Goal: Obtain resource: Download file/media

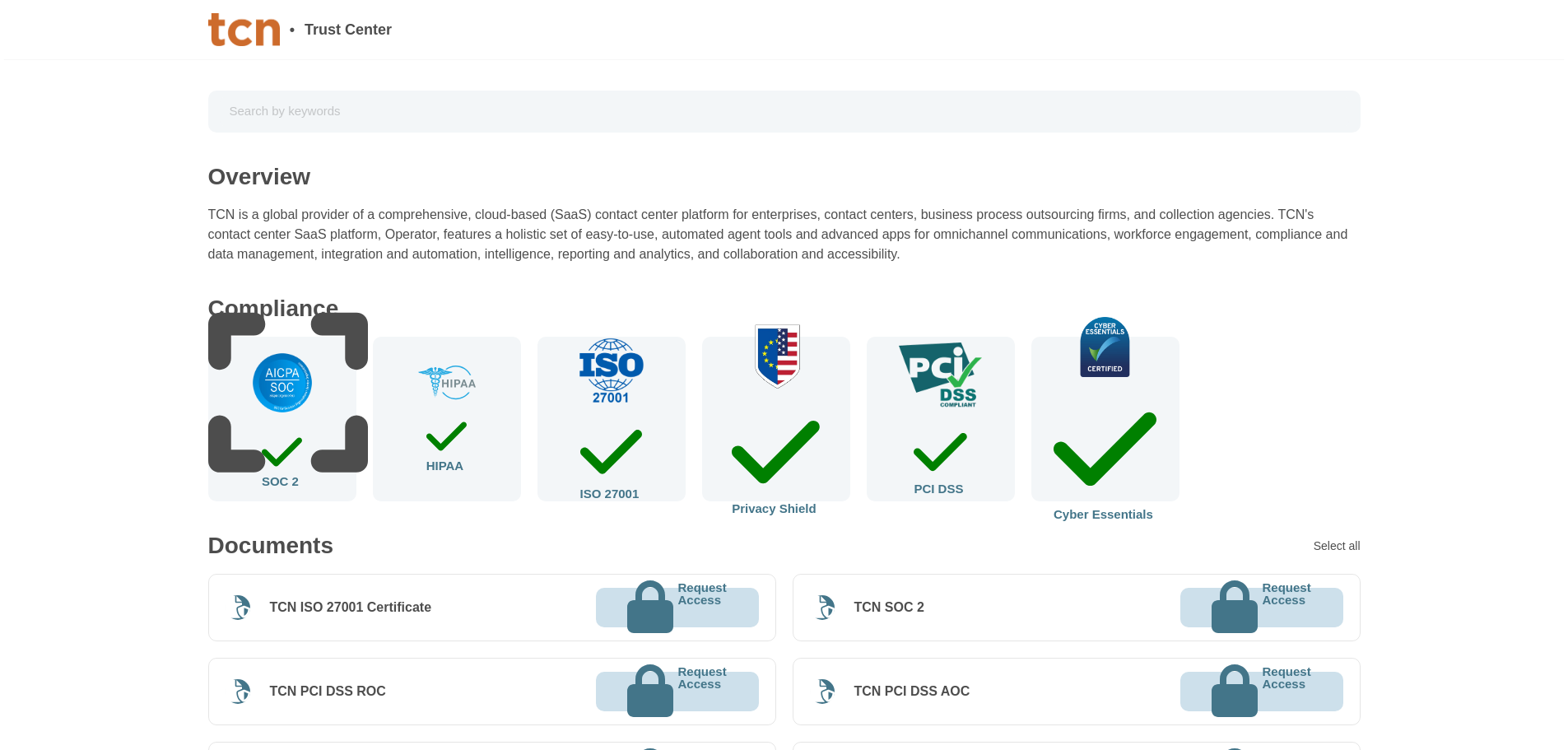
click at [1122, 442] on div "Cyber Essentials" at bounding box center [1105, 420] width 148 height 165
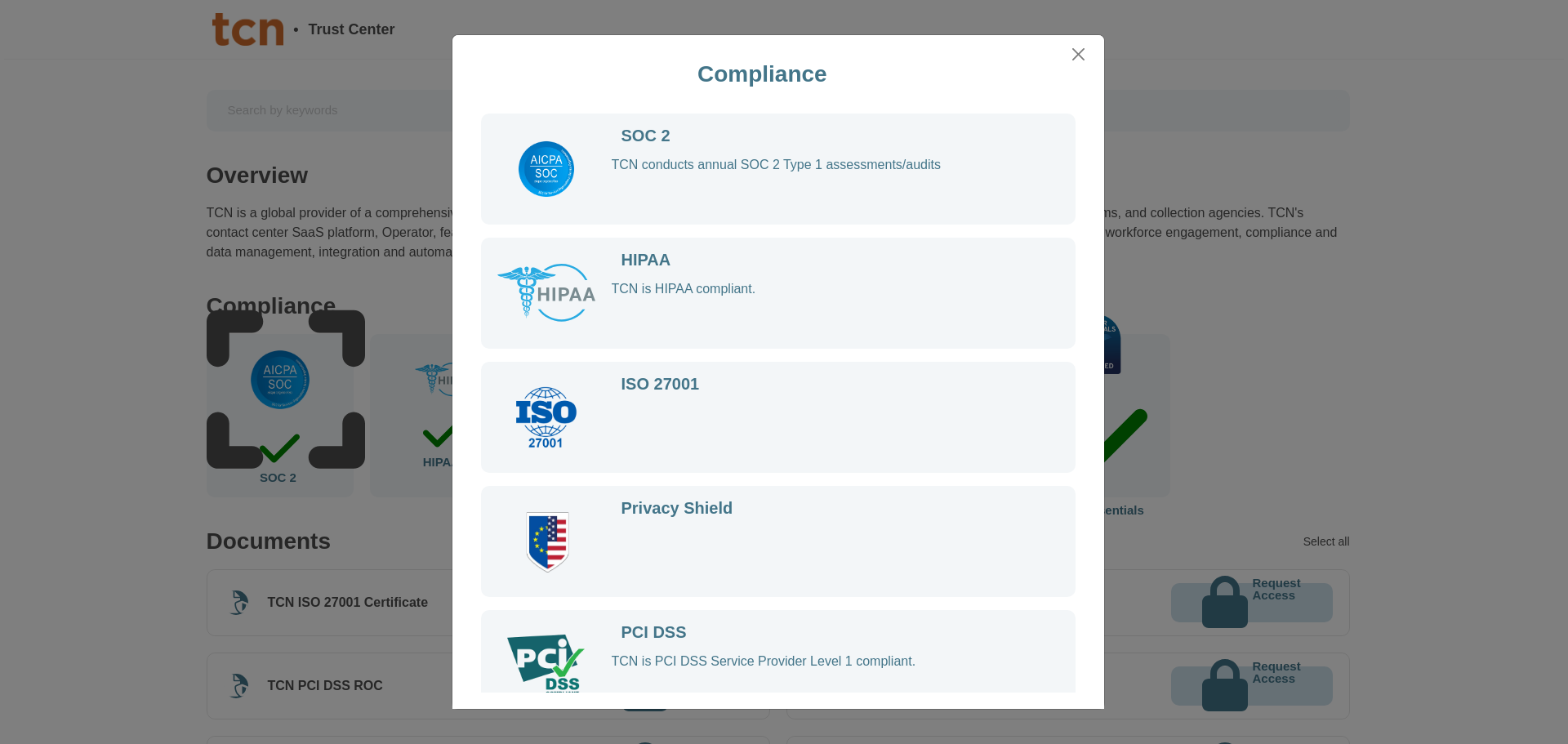
scroll to position [156, 0]
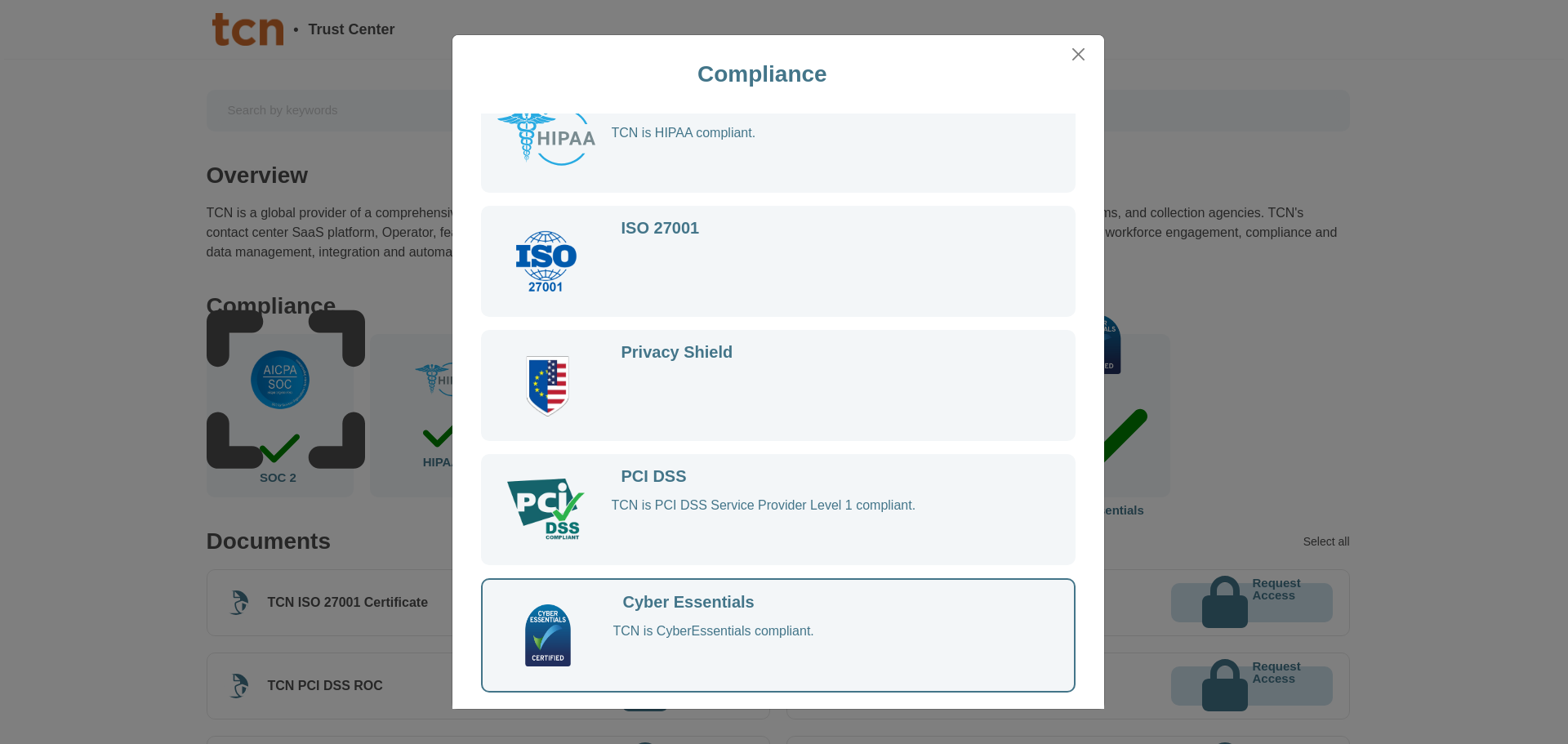
click at [875, 636] on div "TCN is CyberEssentials compliant." at bounding box center [827, 650] width 429 height 53
click at [1080, 64] on button "Close" at bounding box center [1078, 54] width 25 height 26
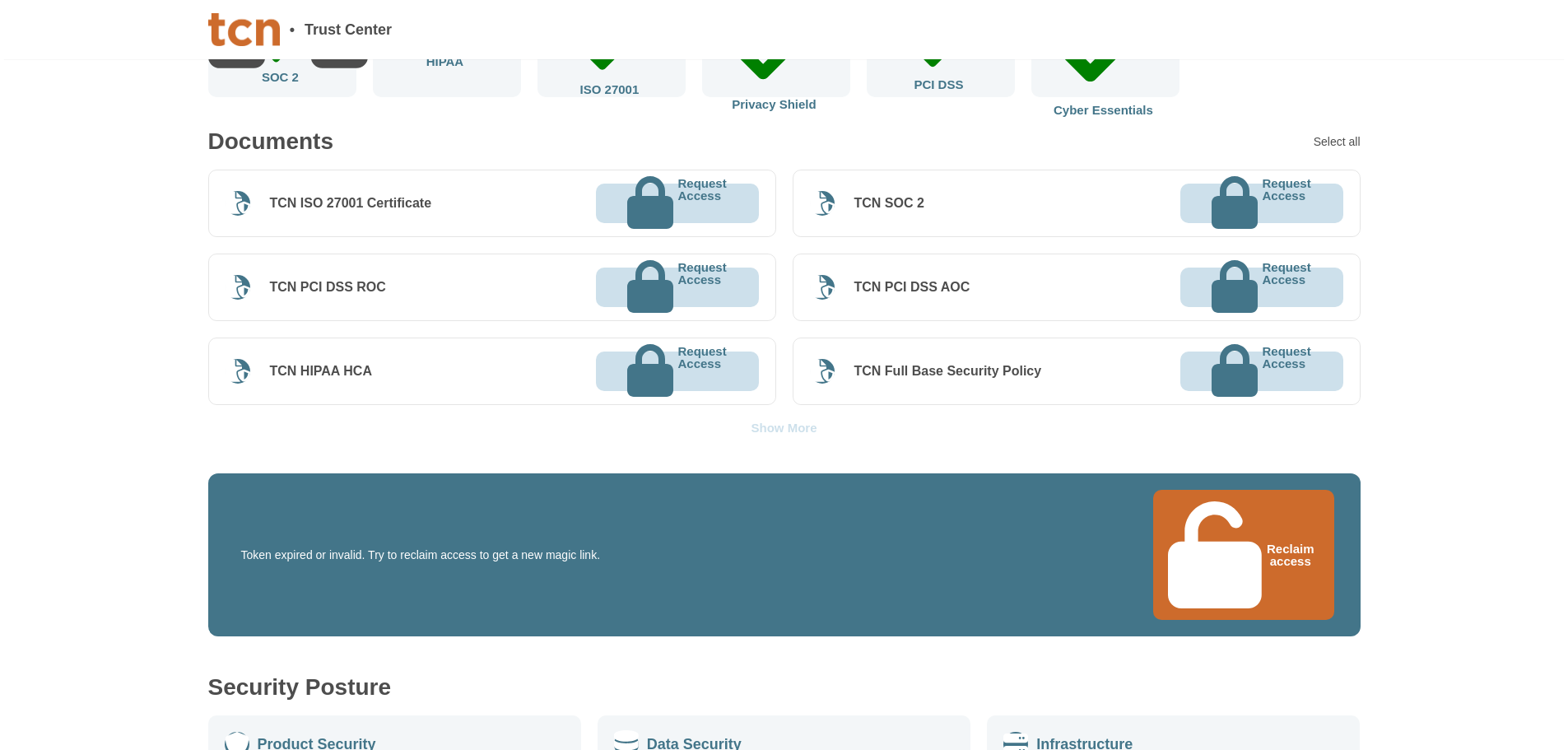
scroll to position [412, 0]
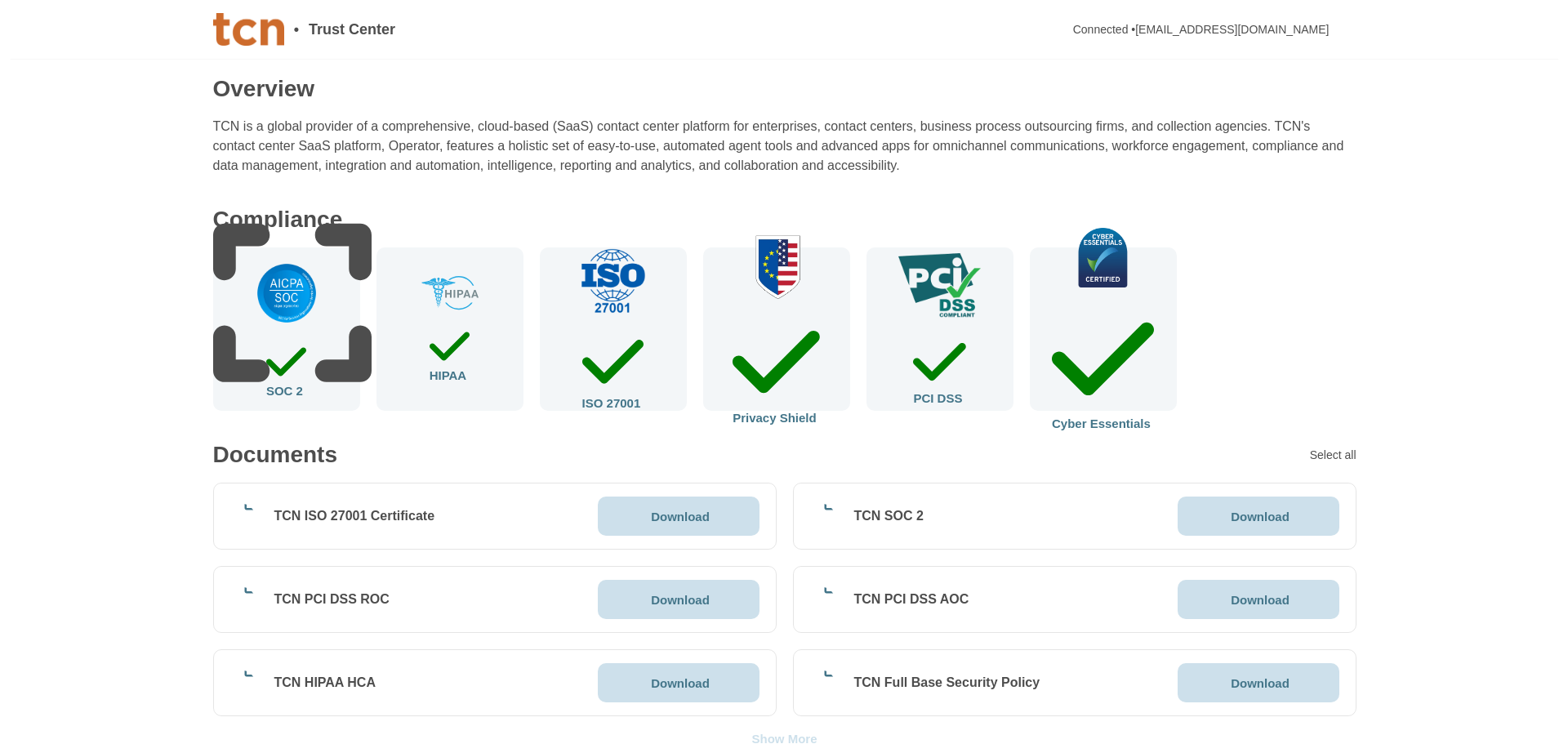
scroll to position [163, 0]
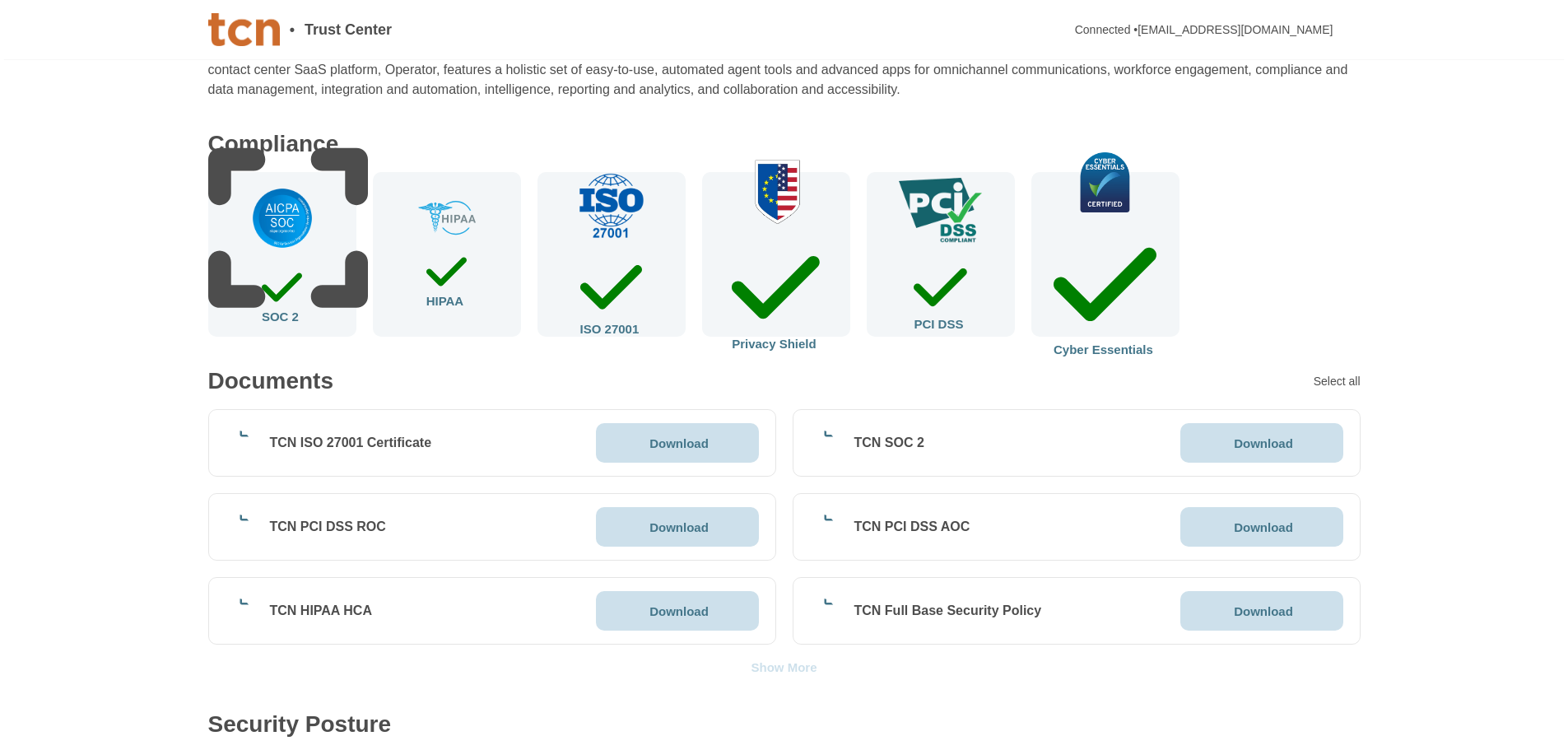
click at [1129, 281] on div "Cyber Essentials" at bounding box center [1105, 291] width 103 height 130
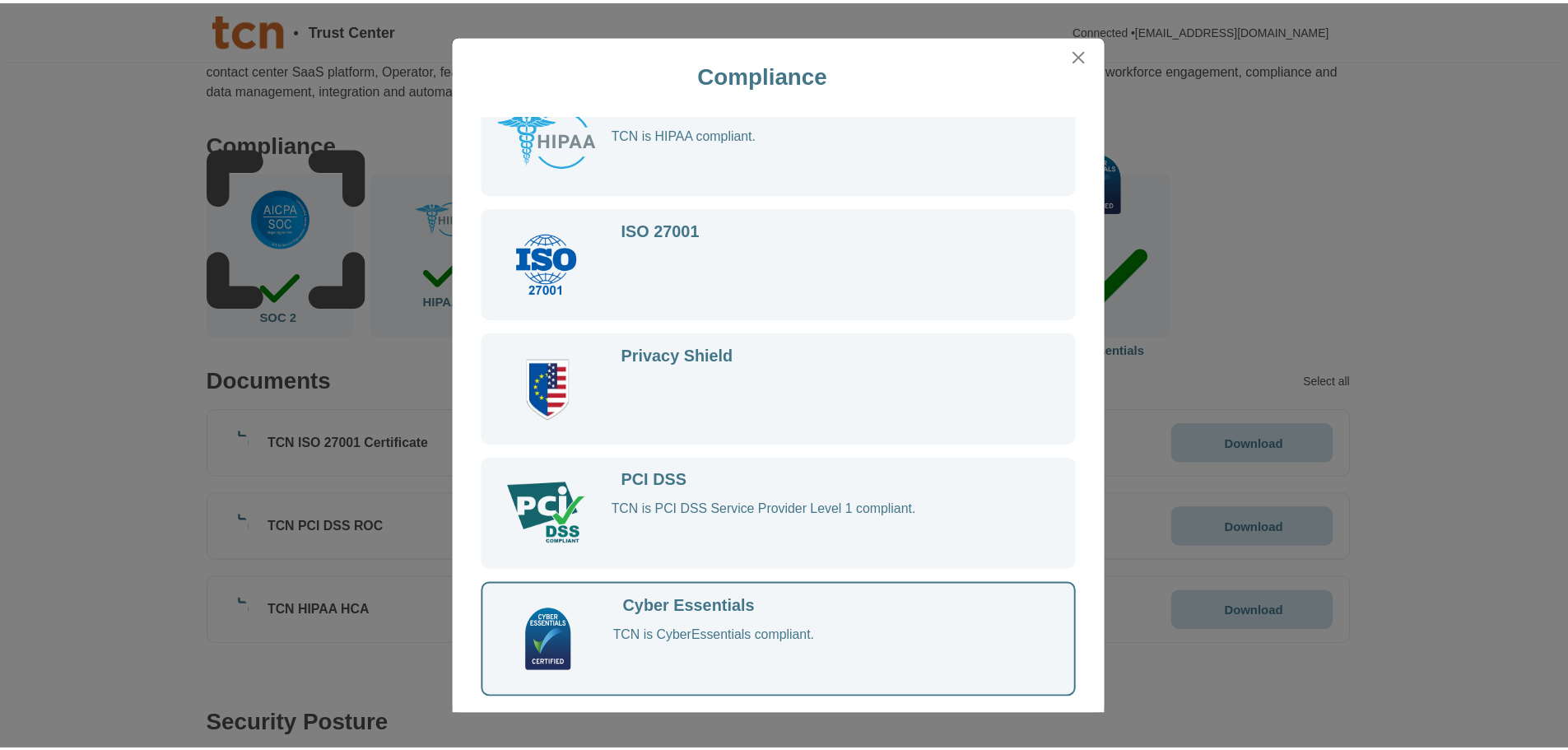
scroll to position [0, 0]
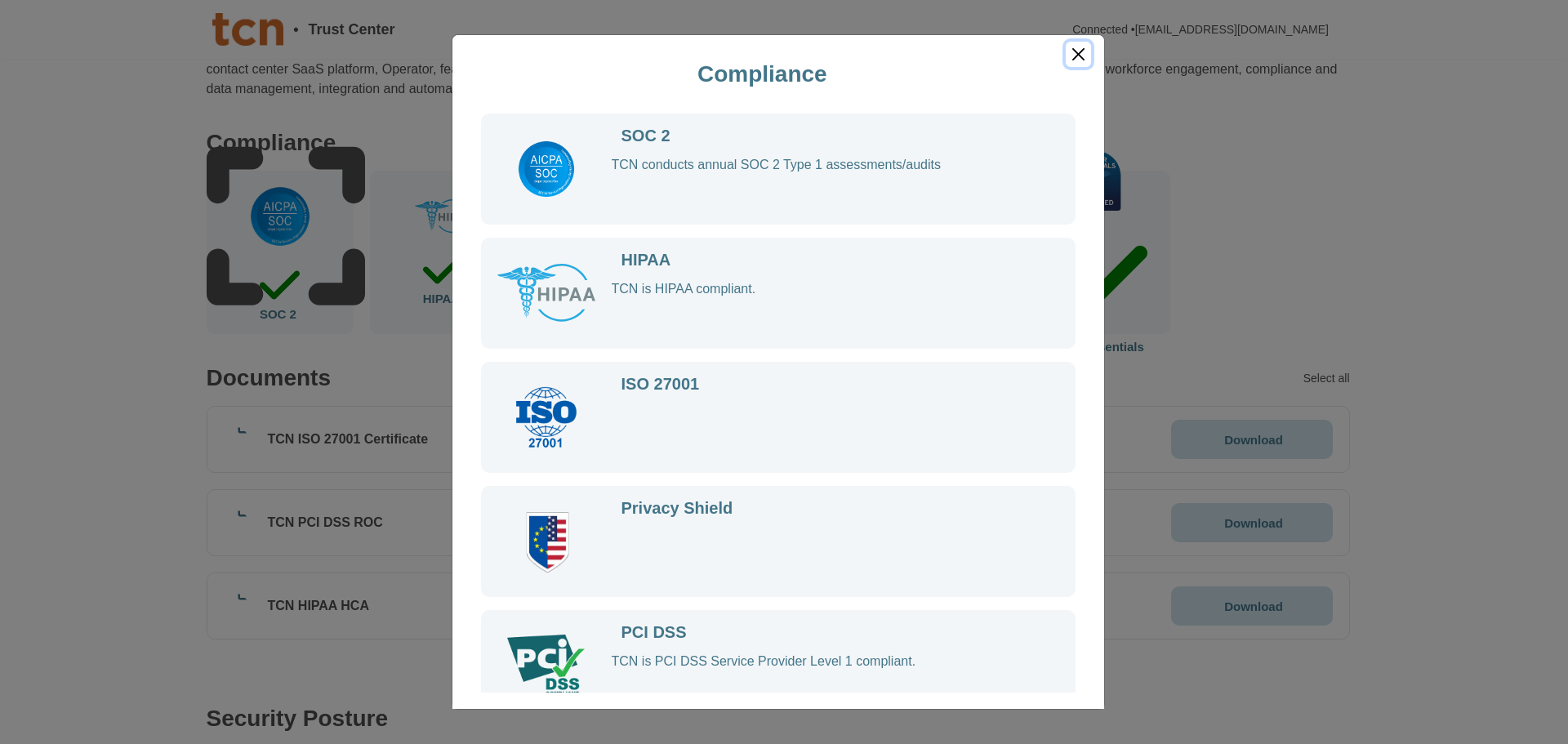
click at [1074, 51] on button "Close" at bounding box center [1078, 54] width 25 height 26
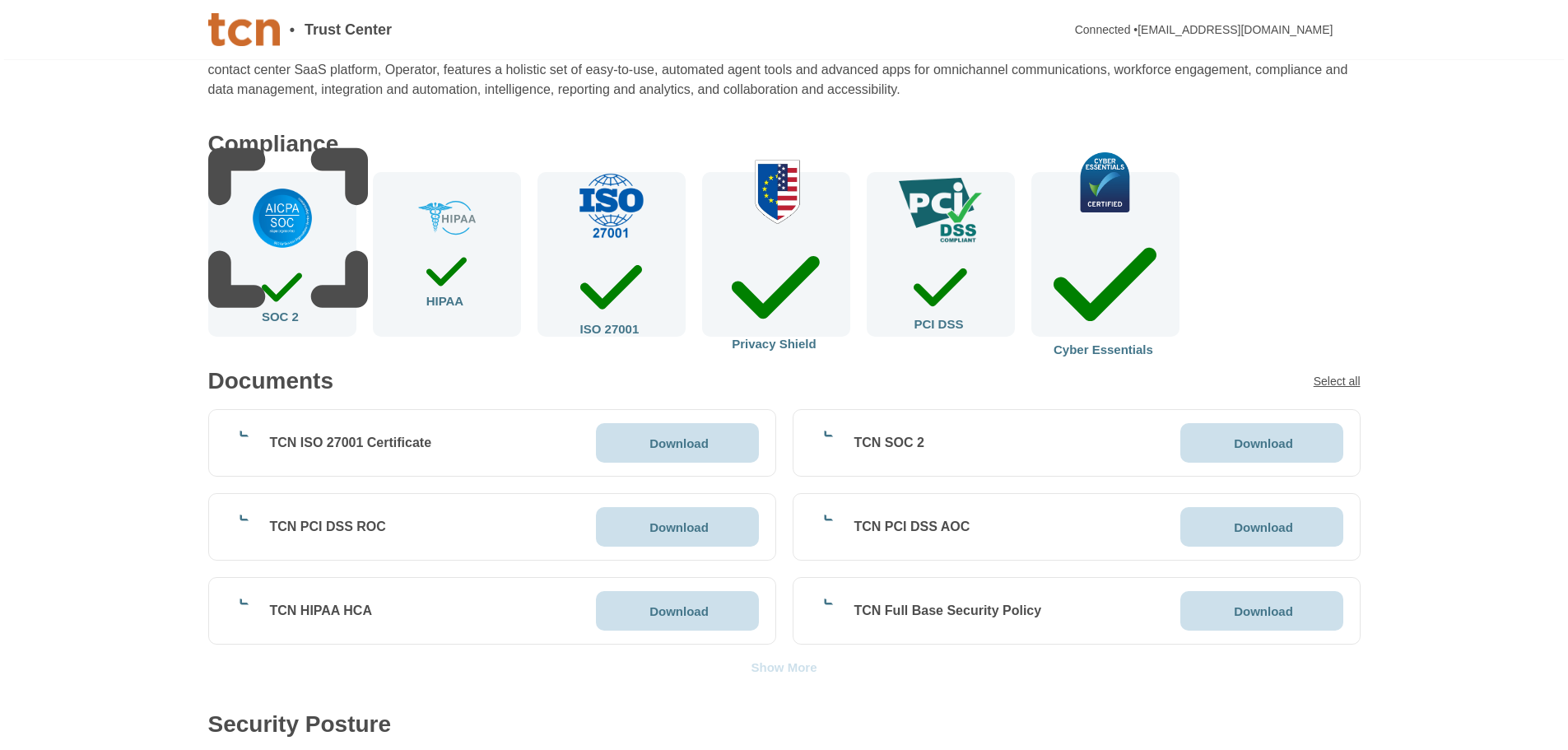
click at [1328, 377] on div "Select all" at bounding box center [1337, 381] width 47 height 12
click at [1237, 381] on div "Download(62)" at bounding box center [1226, 381] width 77 height 12
